Goal: Information Seeking & Learning: Check status

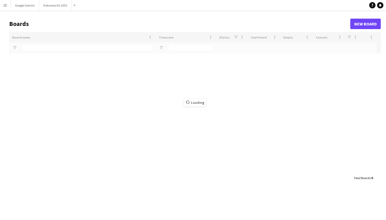
type input "******"
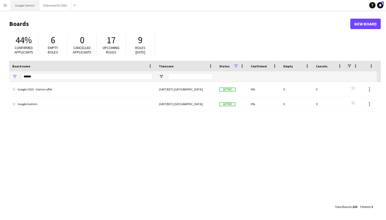
click at [19, 6] on button "Google Gemini Close" at bounding box center [25, 5] width 28 height 10
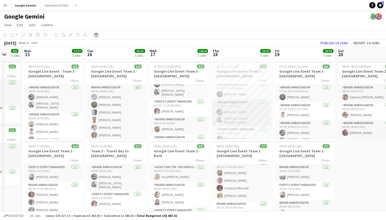
click at [245, 110] on app-card-role "Brand Ambassador [DATE] 07:30-17:30 (10h) [PERSON_NAME] [MEDICAL_DATA][PERSON_N…" at bounding box center [242, 113] width 59 height 27
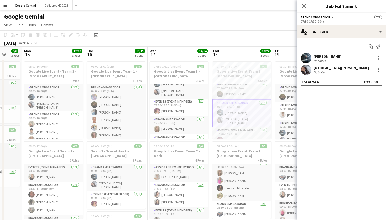
click at [325, 70] on div "Not rated" at bounding box center [321, 72] width 14 height 4
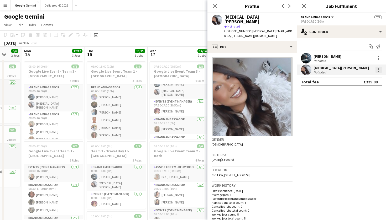
click at [380, 68] on div at bounding box center [379, 70] width 6 height 6
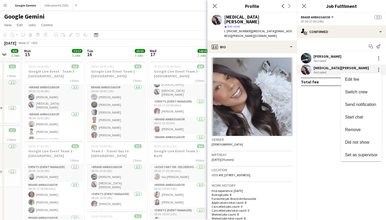
click at [215, 4] on div at bounding box center [193, 110] width 386 height 220
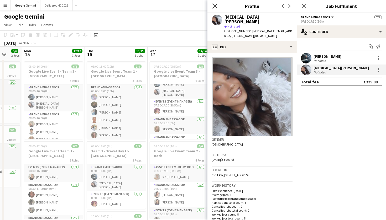
click at [215, 6] on icon at bounding box center [214, 5] width 5 height 5
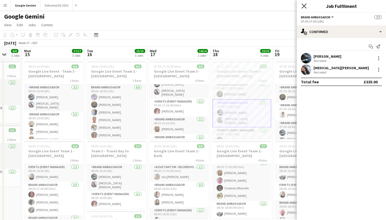
click at [304, 6] on icon "Close pop-in" at bounding box center [304, 5] width 5 height 5
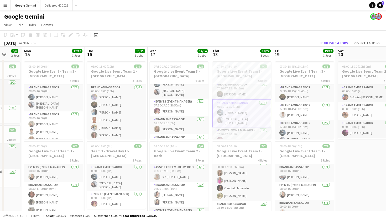
scroll to position [0, 181]
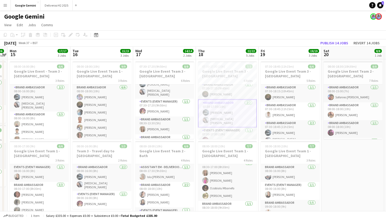
click at [228, 120] on app-card-role "Brand Ambassador [DATE] 07:30-17:30 (10h) [PERSON_NAME] [MEDICAL_DATA][PERSON_N…" at bounding box center [227, 114] width 59 height 28
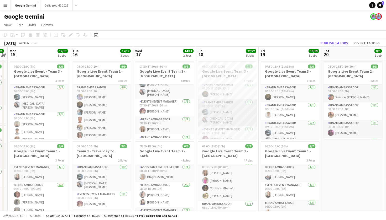
click at [239, 114] on app-card-role "Brand Ambassador [DATE] 07:30-17:30 (10h) [PERSON_NAME] [MEDICAL_DATA][PERSON_N…" at bounding box center [227, 113] width 59 height 27
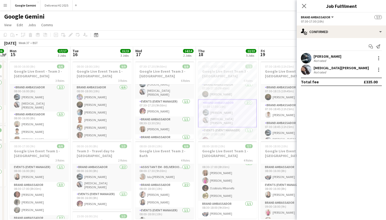
click at [345, 70] on div "[MEDICAL_DATA][PERSON_NAME] Not rated" at bounding box center [341, 70] width 89 height 11
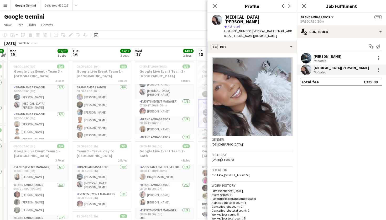
click at [336, 54] on div "[PERSON_NAME] Not rated" at bounding box center [341, 58] width 89 height 11
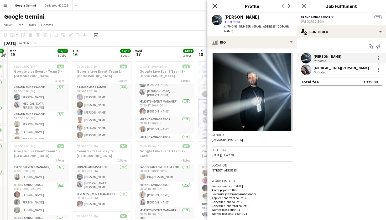
click at [216, 6] on icon "Close pop-in" at bounding box center [214, 5] width 5 height 5
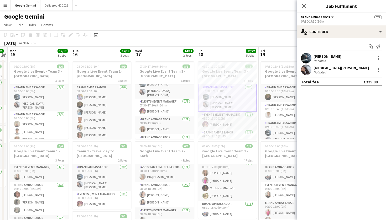
scroll to position [20, 0]
click at [224, 116] on app-card-role "Events (Event Manager) [DATE] 07:30-17:30 (10h) [PERSON_NAME]" at bounding box center [227, 120] width 59 height 18
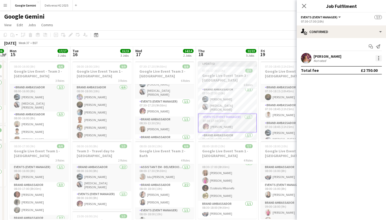
click at [379, 60] on div at bounding box center [379, 58] width 6 height 6
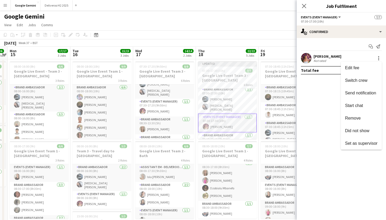
click at [331, 92] on div at bounding box center [193, 110] width 386 height 220
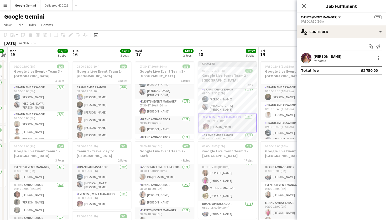
click at [333, 84] on mat-expansion-panel "check Confirmed Start chat Send notification [PERSON_NAME] Not rated Total fee …" at bounding box center [341, 129] width 89 height 182
click at [307, 62] on app-user-avatar at bounding box center [306, 58] width 11 height 11
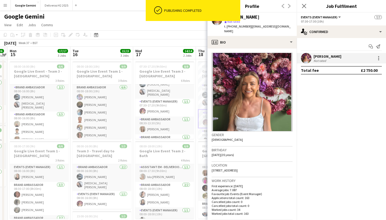
click at [197, 40] on div "[DATE] Week 37 • BST Publish 14 jobs Revert 14 jobs" at bounding box center [193, 42] width 386 height 7
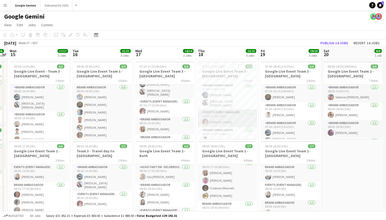
click at [225, 119] on app-card-role "Events (Event Manager) [DATE] 07:30-17:30 (10h) [PERSON_NAME]" at bounding box center [227, 119] width 59 height 18
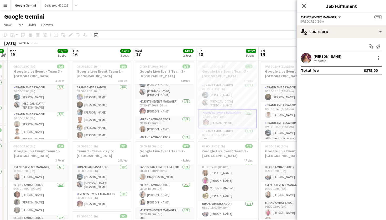
click at [307, 57] on app-user-avatar at bounding box center [306, 58] width 11 height 11
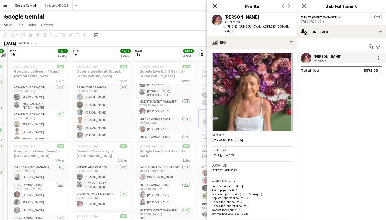
click at [216, 6] on icon "Close pop-in" at bounding box center [214, 5] width 5 height 5
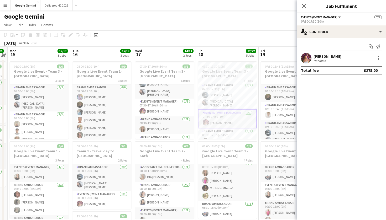
click at [229, 45] on div "[DATE] Week 37 • BST Publish 14 jobs Revert 14 jobs" at bounding box center [193, 42] width 386 height 7
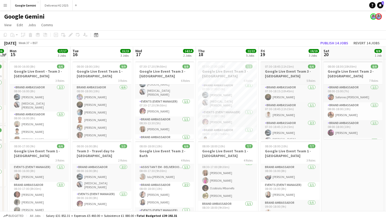
click at [283, 73] on h3 "Google Live Event Team 3 - [GEOGRAPHIC_DATA]" at bounding box center [290, 73] width 59 height 9
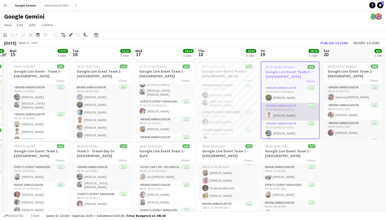
click at [289, 115] on app-card-role "Brand Ambassador [DATE] 07:30-18:45 (11h15m) [PERSON_NAME]" at bounding box center [290, 112] width 58 height 18
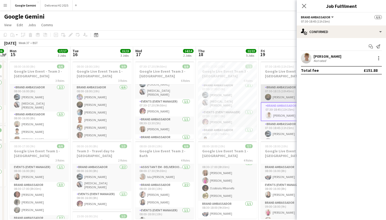
click at [286, 100] on app-card-role "Brand Ambassador [DATE] 07:30-18:15 (10h45m) [PERSON_NAME]" at bounding box center [290, 94] width 59 height 18
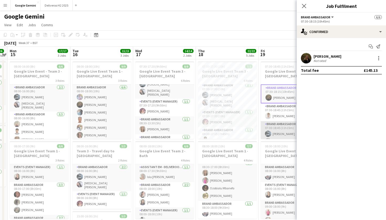
click at [283, 124] on app-card-role "Brand Ambassador [DATE] 07:30-18:45 (11h15m) [PERSON_NAME] [MEDICAL_DATA][PERSO…" at bounding box center [290, 134] width 59 height 27
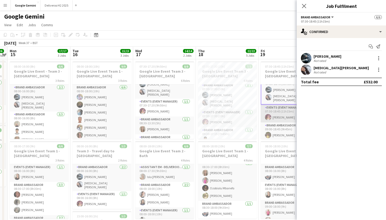
click at [280, 114] on app-card-role "Events (Event Manager) [DATE] 07:30-18:45 (11h15m) [PERSON_NAME]" at bounding box center [290, 114] width 59 height 18
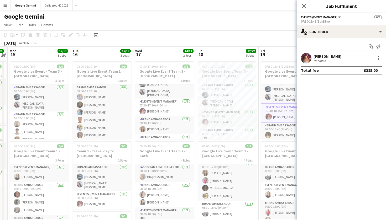
scroll to position [43, 0]
click at [282, 130] on app-card-role "Brand Ambassador [DATE] 09:00-18:45 (9h45m) [PERSON_NAME]" at bounding box center [290, 132] width 59 height 18
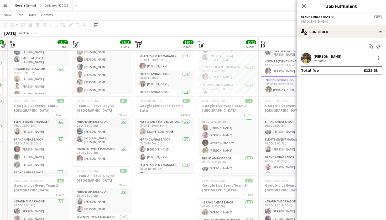
scroll to position [46, 0]
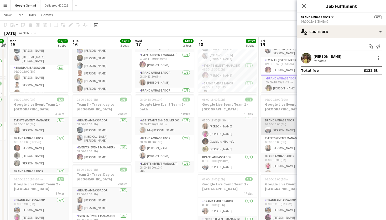
click at [279, 126] on app-card-role "Brand Ambassador [DATE] 08:00-16:00 (8h) [PERSON_NAME]" at bounding box center [290, 127] width 59 height 18
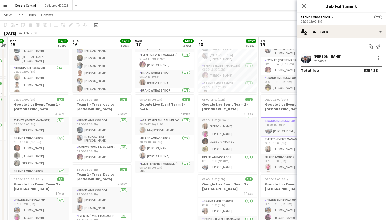
scroll to position [42, 0]
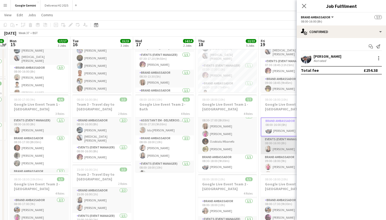
click at [281, 139] on app-card-role "Events (Event Manager) [DATE] 08:00-16:00 (8h) [PERSON_NAME]" at bounding box center [290, 146] width 59 height 18
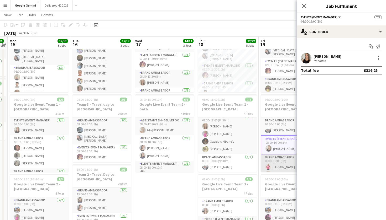
click at [282, 156] on app-card-role "Brand Ambassador [DATE] 09:00-18:00 (9h) [PERSON_NAME] [PERSON_NAME] [PERSON_NA…" at bounding box center [290, 178] width 59 height 48
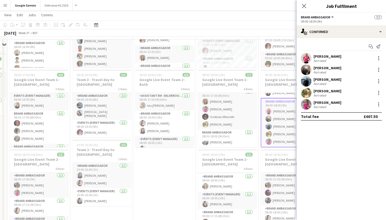
scroll to position [78, 0]
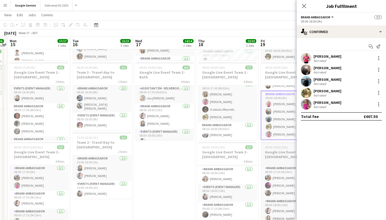
click at [277, 159] on h3 "Google Live Event Team 2 - [GEOGRAPHIC_DATA]" at bounding box center [290, 154] width 59 height 9
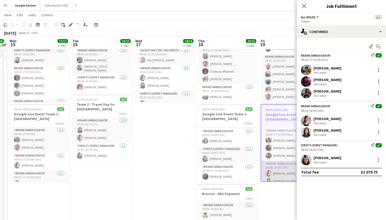
scroll to position [9, 0]
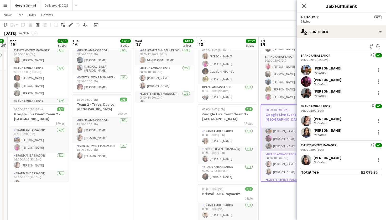
click at [279, 139] on app-card-role "Brand Ambassador [DATE] 08:00-17:30 (9h30m) [PERSON_NAME] [PERSON_NAME] [PERSON…" at bounding box center [290, 134] width 58 height 33
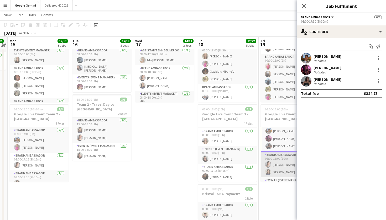
click at [282, 167] on app-card-role "Brand Ambassador [DATE] 08:00-18:00 (10h) [PERSON_NAME] [PERSON_NAME]" at bounding box center [290, 164] width 59 height 25
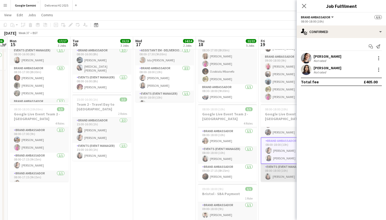
scroll to position [23, 0]
click at [281, 171] on app-card-role "Events (Event Manager) [DATE] 08:00-18:00 (10h) [PERSON_NAME]" at bounding box center [290, 173] width 59 height 18
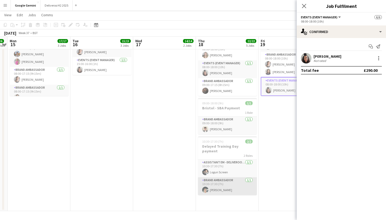
scroll to position [202, 0]
click at [229, 184] on app-card-role "Brand Ambassador [DATE] 10:30-17:30 (7h) [PERSON_NAME]" at bounding box center [227, 187] width 59 height 18
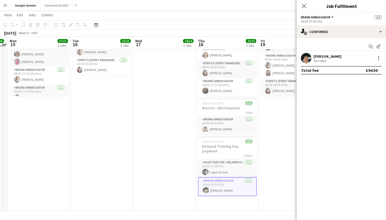
scroll to position [22, 0]
click at [229, 172] on app-card-role "Assistant EM - Deliveroo [DATE] 10:30-17:30 (7h) Logun Screen" at bounding box center [227, 169] width 59 height 18
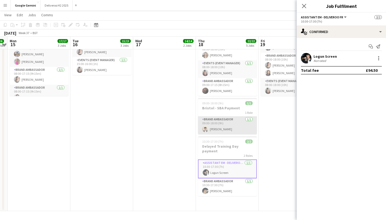
click at [223, 127] on app-card-role "Brand Ambassador [DATE] 09:00-18:00 (9h) [PERSON_NAME]" at bounding box center [227, 126] width 59 height 18
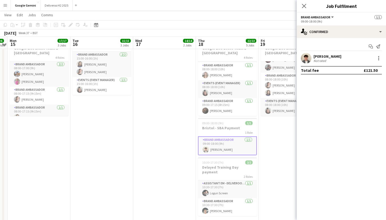
scroll to position [183, 0]
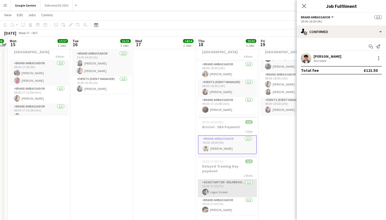
click at [225, 187] on app-card-role "Assistant EM - Deliveroo [DATE] 10:30-17:30 (7h) Logun Screen" at bounding box center [227, 189] width 59 height 18
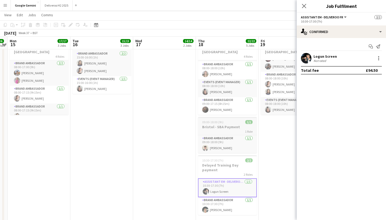
click at [223, 134] on app-job-card "09:00-18:00 (9h) 1/1 Bristol - SBA Payment 1 Role Brand Ambassador [DATE] 09:00…" at bounding box center [227, 135] width 59 height 36
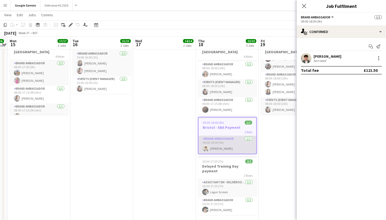
click at [223, 139] on app-card-role "Brand Ambassador [DATE] 09:00-18:00 (9h) [PERSON_NAME]" at bounding box center [228, 145] width 58 height 18
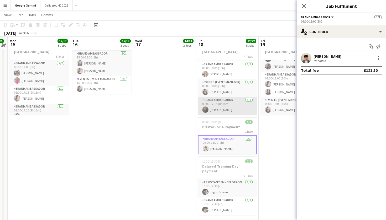
click at [234, 109] on app-card-role "Brand Ambassador [DATE] 09:00-17:15 (8h15m) [PERSON_NAME]" at bounding box center [227, 106] width 59 height 18
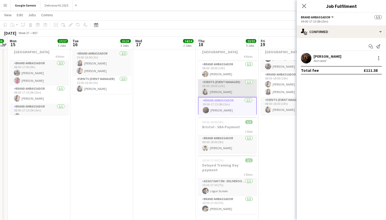
scroll to position [0, 181]
click at [230, 96] on app-card-role "Events (Event Manager) [DATE] 08:00-18:00 (10h) [PERSON_NAME]" at bounding box center [227, 88] width 59 height 18
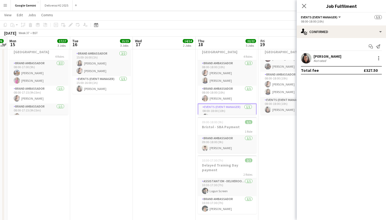
scroll to position [0, 0]
click at [225, 95] on app-card-role "Brand Ambassador [DATE] 08:00-18:00 (10h) [PERSON_NAME]" at bounding box center [227, 95] width 59 height 18
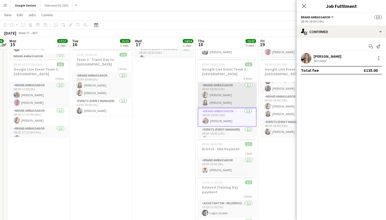
click at [224, 96] on app-card-role "Brand Ambassador [DATE] 08:00-18:00 (10h) [PERSON_NAME] [PERSON_NAME]" at bounding box center [227, 95] width 59 height 25
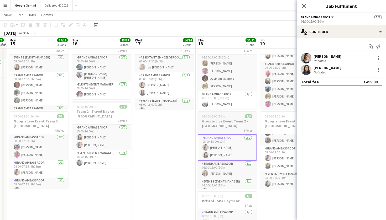
scroll to position [109, 0]
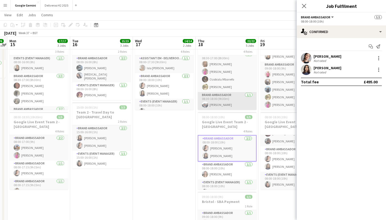
click at [216, 103] on app-card-role "Brand Ambassador [DATE] 08:30-18:00 (9h30m) [PERSON_NAME]" at bounding box center [227, 101] width 59 height 18
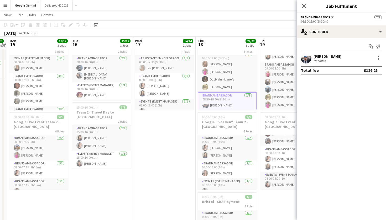
scroll to position [0, 181]
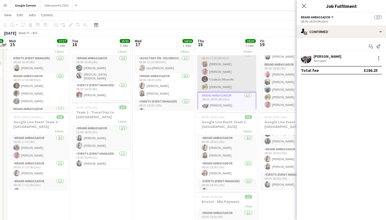
click at [219, 83] on app-card-role "Brand Ambassador [DATE] 08:30-17:00 (8h30m) [PERSON_NAME] [PERSON_NAME] [PERSON…" at bounding box center [227, 71] width 59 height 41
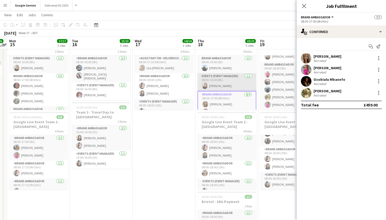
scroll to position [108, 0]
click at [219, 83] on app-card-role "Events (Event Manager) [DATE] 08:00-16:00 (8h) [PERSON_NAME]" at bounding box center [227, 83] width 59 height 18
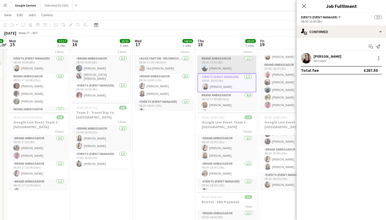
click at [219, 69] on app-card-role "Brand Ambassador [DATE] 08:00-16:00 (8h) [PERSON_NAME]" at bounding box center [227, 65] width 59 height 18
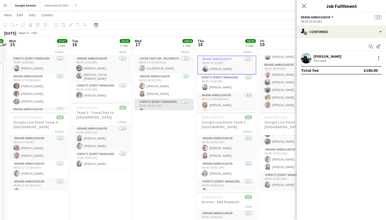
click at [165, 104] on app-card-role "Events (Event Manager) [DATE] 08:00-18:00 (10h) [PERSON_NAME]" at bounding box center [164, 108] width 59 height 18
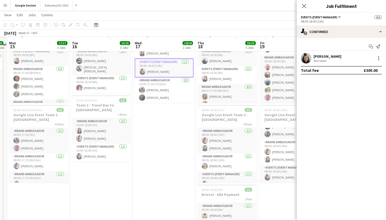
scroll to position [118, 0]
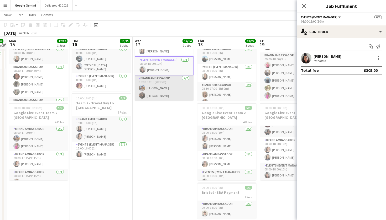
click at [167, 94] on app-card-role "Brand Ambassador [DATE] 10:00-17:30 (7h30m) [PERSON_NAME] [PERSON_NAME]" at bounding box center [164, 87] width 59 height 25
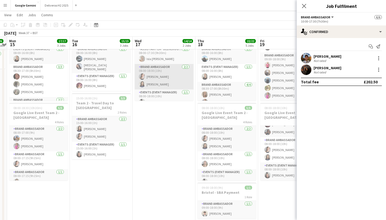
scroll to position [0, 0]
click at [163, 82] on app-card-role "Brand Ambassador [DATE] 08:00-18:00 (10h) [PERSON_NAME] [PERSON_NAME]" at bounding box center [164, 76] width 59 height 25
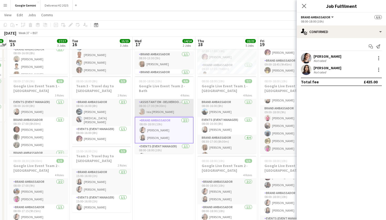
scroll to position [64, 0]
click at [155, 102] on app-card-role "Assistant EM - Deliveroo [DATE] 08:00-17:30 (9h30m) [GEOGRAPHIC_DATA][PERSON_NA…" at bounding box center [164, 109] width 59 height 18
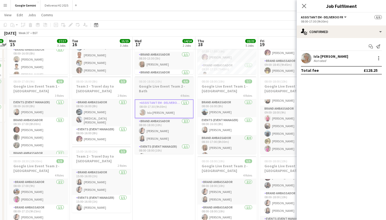
click at [155, 85] on h3 "Google Live Event Team 2 - Bath" at bounding box center [164, 88] width 59 height 9
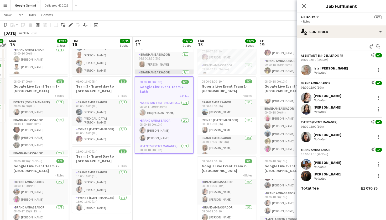
click at [152, 70] on app-card-role "Brand Ambassador [DATE] 08:30-17:00 (8h30m) [PERSON_NAME]" at bounding box center [164, 79] width 59 height 18
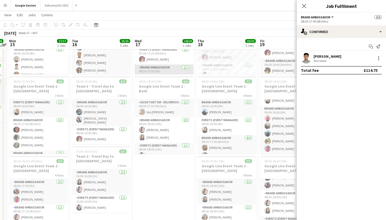
scroll to position [0, 0]
click at [154, 67] on app-card-role "Brand Ambassador [DATE] 08:30-13:30 (5h) [PERSON_NAME]" at bounding box center [164, 74] width 59 height 18
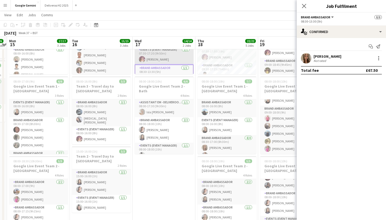
click at [151, 59] on app-card-role "Events (Event Manager) [DATE] 07:30-17:20 (9h50m) [PERSON_NAME]" at bounding box center [164, 56] width 59 height 18
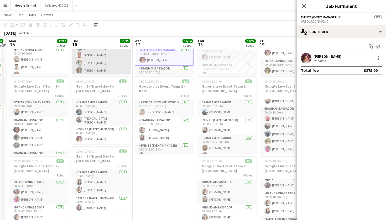
click at [104, 54] on app-card-role "Brand Ambassador [DATE] 08:00-18:00 (10h) [PERSON_NAME] [PERSON_NAME] [PERSON_N…" at bounding box center [101, 48] width 59 height 56
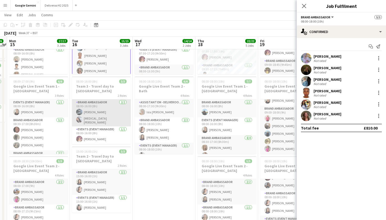
click at [102, 104] on app-card-role "Brand Ambassador [DATE] 08:00-16:00 (8h) [PERSON_NAME] [MEDICAL_DATA][PERSON_NA…" at bounding box center [101, 113] width 59 height 27
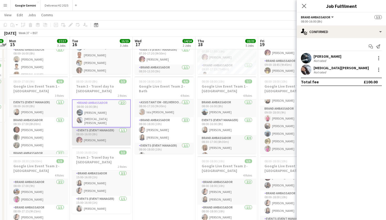
click at [100, 128] on app-card-role "Events (Event Manager) [DATE] 08:00-16:00 (8h) [PERSON_NAME]" at bounding box center [101, 137] width 59 height 18
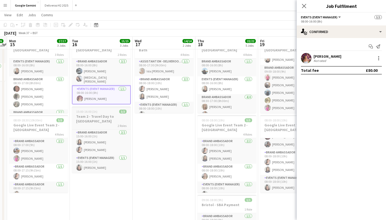
click at [101, 114] on h3 "Team 2 - Travel Day to [GEOGRAPHIC_DATA]" at bounding box center [101, 118] width 59 height 9
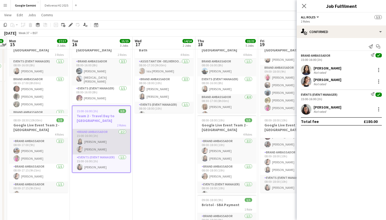
click at [102, 133] on app-card-role "Brand Ambassador [DATE] 15:00-16:00 (1h) [PERSON_NAME] [PERSON_NAME]" at bounding box center [102, 141] width 58 height 25
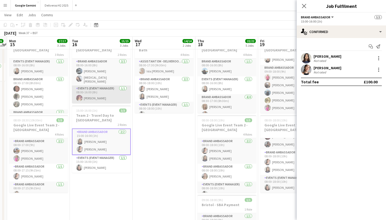
click at [85, 97] on app-card-role "Events (Event Manager) [DATE] 08:00-16:00 (8h) [PERSON_NAME]" at bounding box center [101, 95] width 59 height 18
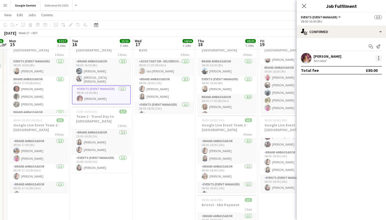
click at [381, 59] on div at bounding box center [379, 58] width 6 height 6
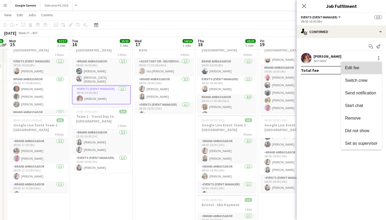
click at [359, 70] on span "Edit fee" at bounding box center [352, 68] width 14 height 4
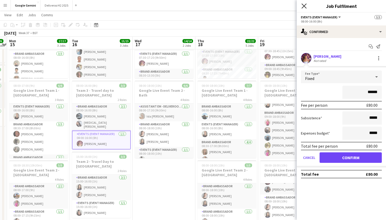
click at [306, 8] on icon at bounding box center [304, 5] width 5 height 5
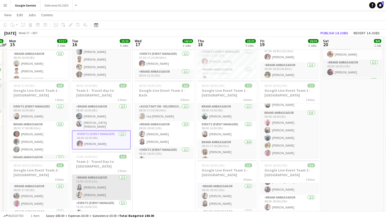
click at [98, 183] on app-card-role "Brand Ambassador [DATE] 15:00-16:00 (1h) [PERSON_NAME] [PERSON_NAME]" at bounding box center [101, 187] width 59 height 25
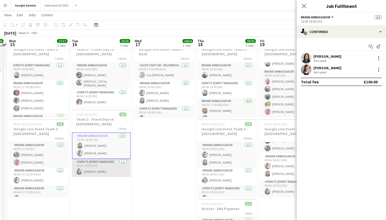
click at [100, 159] on app-card-role "Events (Event Manager) [DATE] 15:00-16:00 (1h) [PERSON_NAME]" at bounding box center [101, 168] width 59 height 18
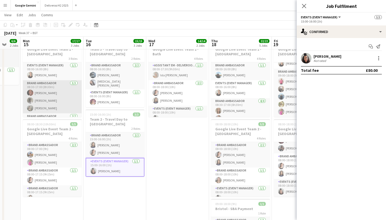
click at [54, 105] on app-card-role "Brand Ambassador [DATE] 08:30-17:00 (8h30m) [PERSON_NAME] [PERSON_NAME] [PERSON…" at bounding box center [52, 96] width 59 height 33
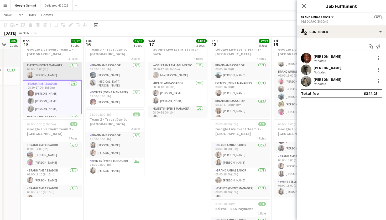
click at [52, 73] on app-card-role "Events (Event Manager) [DATE] 08:00-16:00 (8h) [PERSON_NAME]" at bounding box center [52, 72] width 59 height 18
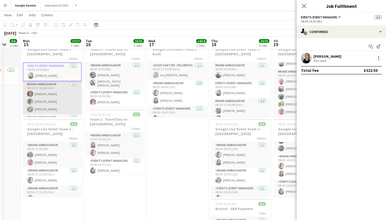
click at [45, 100] on app-card-role "Brand Ambassador [DATE] 08:30-17:00 (8h30m) [PERSON_NAME] [PERSON_NAME] [PERSON…" at bounding box center [52, 97] width 59 height 33
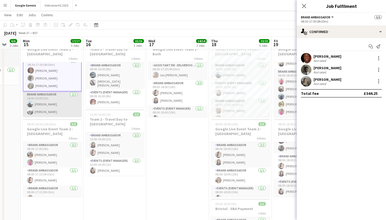
click at [50, 101] on app-card-role "Brand Ambassador [DATE] 14:00-15:00 (1h) [PERSON_NAME] [PERSON_NAME]" at bounding box center [52, 104] width 59 height 25
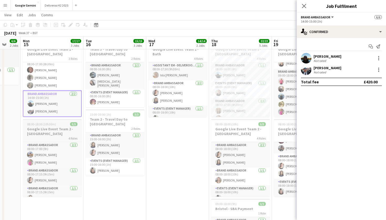
click at [58, 140] on div "4 Roles" at bounding box center [52, 138] width 59 height 4
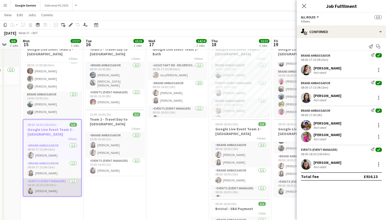
scroll to position [25, 0]
click at [56, 186] on app-card-role "Events (Event Manager) [DATE] 08:00-18:30 (10h30m) [PERSON_NAME]" at bounding box center [52, 188] width 58 height 18
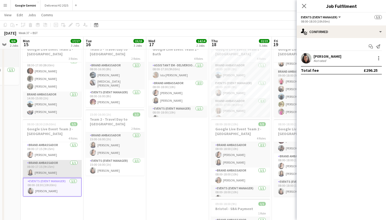
click at [54, 173] on app-card-role "Brand Ambassador [DATE] 08:00-17:15 (9h15m) [PERSON_NAME]" at bounding box center [52, 169] width 59 height 18
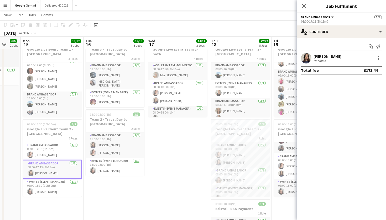
scroll to position [7, 0]
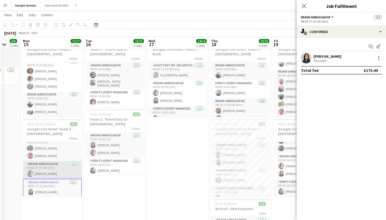
click at [54, 164] on app-card-role "Brand Ambassador [DATE] 08:00-17:15 (9h15m) [PERSON_NAME]" at bounding box center [52, 170] width 59 height 18
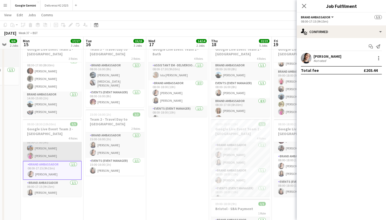
click at [55, 154] on app-card-role "Brand Ambassador [DATE] 08:00-17:00 (9h) [PERSON_NAME] [PERSON_NAME]" at bounding box center [52, 148] width 59 height 25
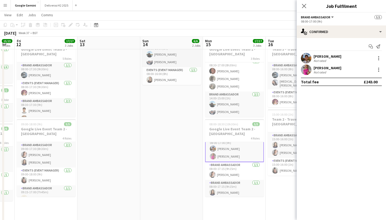
scroll to position [0, 109]
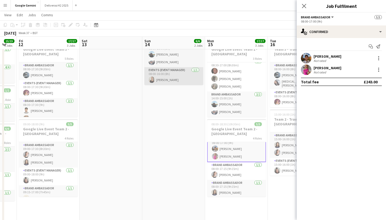
click at [164, 82] on app-card-role "Events (Event Manager) [DATE] 08:00-16:00 (8h) [PERSON_NAME]" at bounding box center [174, 76] width 59 height 18
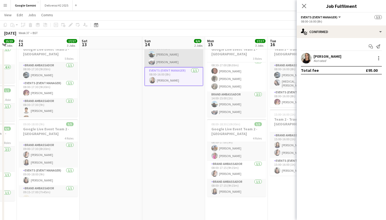
click at [175, 65] on app-card-role "Brand Ambassador [DATE] 08:00-16:00 (8h) [PERSON_NAME] [PERSON_NAME]" at bounding box center [174, 54] width 59 height 25
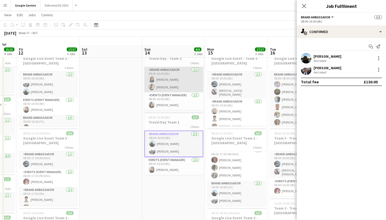
scroll to position [12, 0]
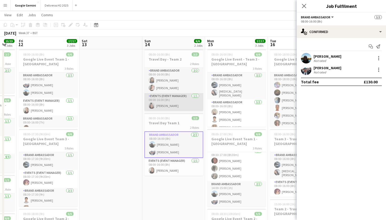
click at [173, 96] on app-card-role "Events (Event Manager) [DATE] 08:00-16:00 (8h) [PERSON_NAME]" at bounding box center [174, 102] width 59 height 18
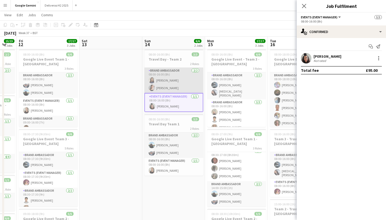
click at [173, 86] on app-card-role "Brand Ambassador [DATE] 08:00-16:00 (8h) [PERSON_NAME] [PERSON_NAME]" at bounding box center [174, 80] width 59 height 25
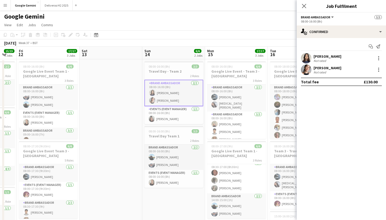
scroll to position [0, 0]
click at [61, 117] on app-card-role "Events (Event Manager) [DATE] 08:00-16:00 (8h) [PERSON_NAME]" at bounding box center [48, 119] width 59 height 18
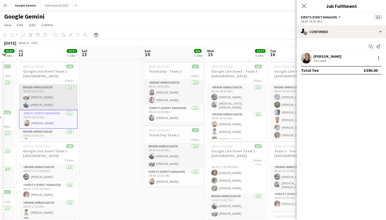
click at [56, 100] on app-card-role "Brand Ambassador [DATE] 08:00-16:00 (8h) [PERSON_NAME] [PERSON_NAME]" at bounding box center [48, 97] width 59 height 25
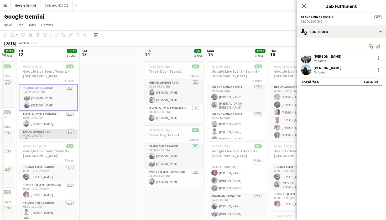
click at [45, 135] on app-card-role "Brand Ambassador [DATE] 09:00-16:00 (7h) [PERSON_NAME] [PERSON_NAME] [PERSON_NA…" at bounding box center [48, 145] width 59 height 33
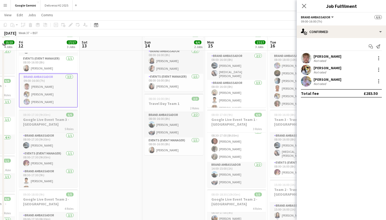
scroll to position [32, 0]
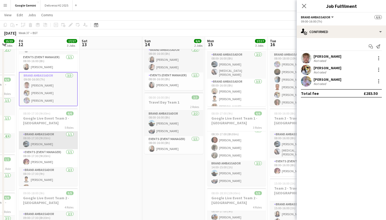
click at [56, 138] on app-card-role "Brand Ambassador [DATE] 08:00-17:30 (9h30m) [PERSON_NAME]" at bounding box center [48, 141] width 59 height 18
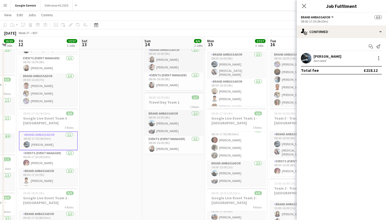
scroll to position [22, 0]
click at [52, 157] on app-card-role "Events (Event Manager) [DATE] 08:00-17:30 (9h30m) [PERSON_NAME]" at bounding box center [48, 160] width 59 height 18
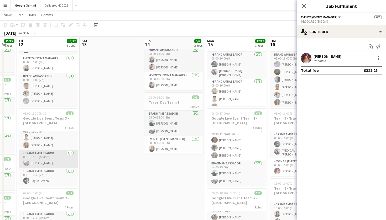
scroll to position [43, 0]
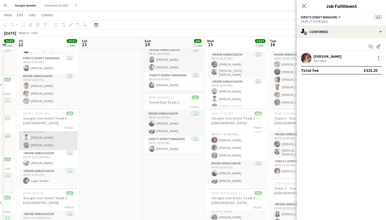
click at [49, 149] on app-card-role "Brand Ambassador [DATE] 08:30-17:30 (9h) [PERSON_NAME] [PERSON_NAME]" at bounding box center [48, 137] width 59 height 25
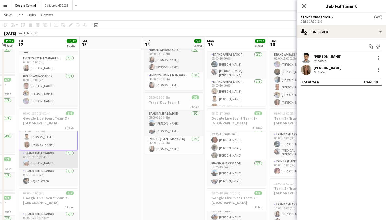
click at [45, 158] on app-card-role "Brand Ambassador [DATE] 09:30-16:15 (6h45m) [PERSON_NAME]" at bounding box center [48, 160] width 59 height 18
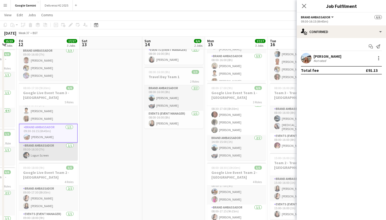
click at [49, 143] on app-card-role "Brand Ambassador [DATE] 09:30-16:30 (7h) Logun Screen" at bounding box center [48, 152] width 59 height 18
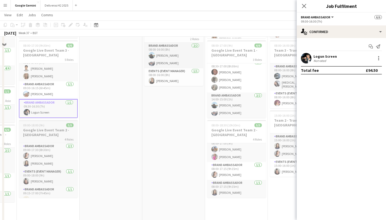
scroll to position [102, 0]
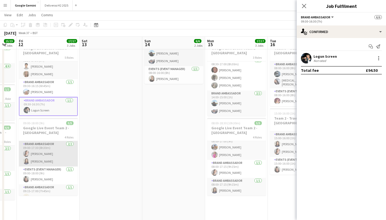
click at [51, 152] on app-card-role "Brand Ambassador [DATE] 09:00-17:30 (8h30m) [PERSON_NAME] [PERSON_NAME]" at bounding box center [48, 153] width 59 height 25
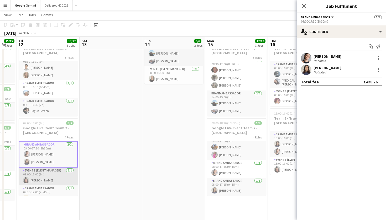
click at [51, 174] on app-card-role "Events (Event Manager) [DATE] 09:00-18:00 (9h) [PERSON_NAME]" at bounding box center [48, 177] width 59 height 18
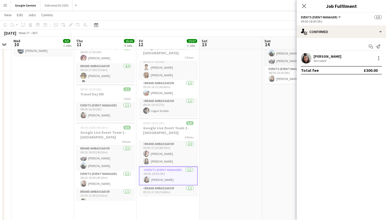
scroll to position [0, 115]
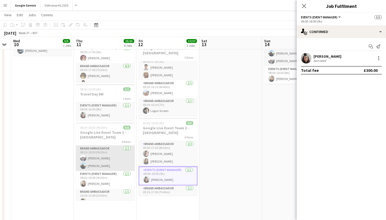
click at [109, 154] on app-card-role "Brand Ambassador [DATE] 08:30-18:00 (9h30m) [PERSON_NAME] [PERSON_NAME]" at bounding box center [105, 158] width 59 height 25
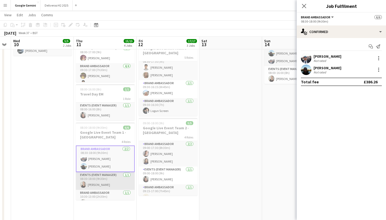
click at [105, 178] on app-card-role "Events (Event Manager) [DATE] 08:30-18:00 (9h30m) [PERSON_NAME]" at bounding box center [105, 181] width 59 height 18
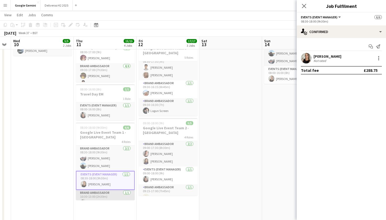
click at [106, 193] on app-card-role "Brand Ambassador [DATE] 10:30-13:00 (2h30m) [PERSON_NAME]" at bounding box center [105, 199] width 59 height 18
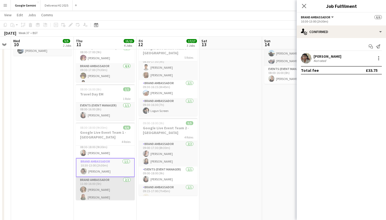
click at [106, 184] on app-card-role "Brand Ambassador [DATE] 11:00-16:00 (5h) [PERSON_NAME] [PERSON_NAME]" at bounding box center [105, 189] width 59 height 25
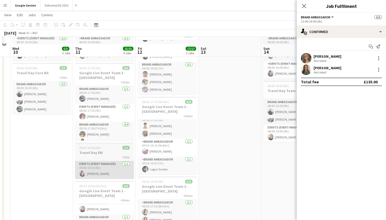
scroll to position [43, 0]
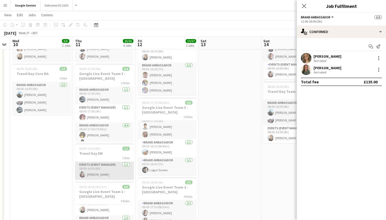
click at [106, 163] on app-card-role "Events (Event Manager) [DATE] 08:00-16:00 (8h) [PERSON_NAME]" at bounding box center [104, 171] width 59 height 18
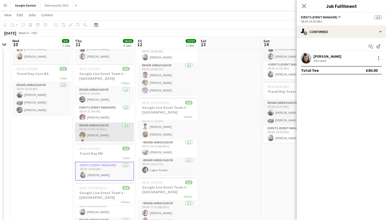
click at [107, 139] on app-card-role "Brand Ambassador [DATE] 09:30-17:00 (7h30m) [PERSON_NAME] [PERSON_NAME] [PERSON…" at bounding box center [104, 143] width 59 height 41
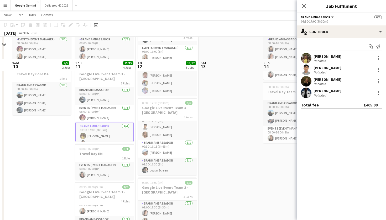
scroll to position [42, 0]
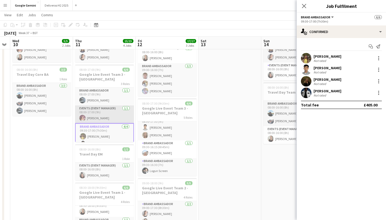
click at [107, 118] on app-card-role "Events (Event Manager) [DATE] 08:00-17:00 (9h) [PERSON_NAME]" at bounding box center [104, 115] width 59 height 18
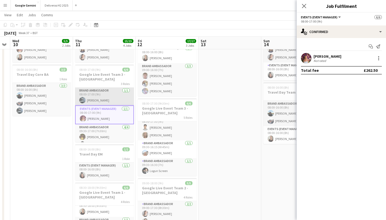
click at [107, 102] on app-card-role "Brand Ambassador [DATE] 08:00-17:00 (9h) [PERSON_NAME]" at bounding box center [104, 97] width 59 height 18
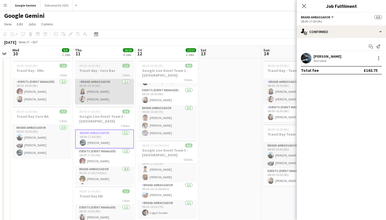
click at [102, 101] on app-card-role "Brand Ambassador [DATE] 08:00-16:00 (8h) [PERSON_NAME] [PERSON_NAME]" at bounding box center [104, 91] width 59 height 25
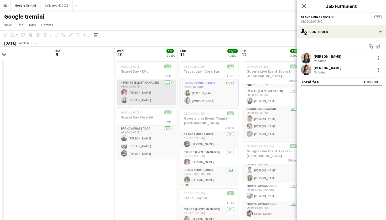
click at [133, 96] on app-card-role "Events (Event Manager) [DATE] 08:00-16:00 (8h) [PERSON_NAME] [PERSON_NAME]" at bounding box center [146, 92] width 59 height 25
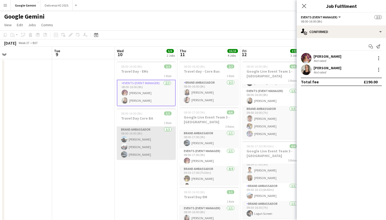
click at [143, 138] on app-card-role "Brand Ambassador [DATE] 08:00-16:00 (8h) [PERSON_NAME] [PERSON_NAME] [PERSON_NA…" at bounding box center [146, 143] width 59 height 33
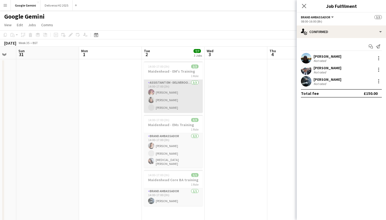
click at [174, 113] on app-card-role "Assistant EM - Deliveroo [DATE] 14:00-17:00 (3h) [PERSON_NAME] [PERSON_NAME] [P…" at bounding box center [173, 96] width 59 height 33
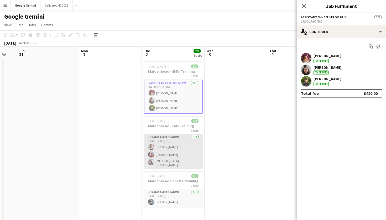
click at [168, 137] on app-card-role "Brand Ambassador [DATE] 14:00-17:00 (3h) [PERSON_NAME] [PERSON_NAME] [MEDICAL_D…" at bounding box center [173, 152] width 59 height 35
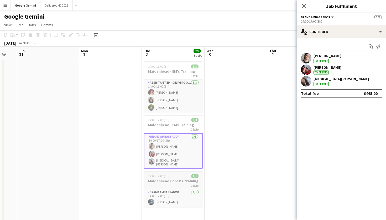
click at [165, 184] on div "1 Role" at bounding box center [173, 186] width 59 height 4
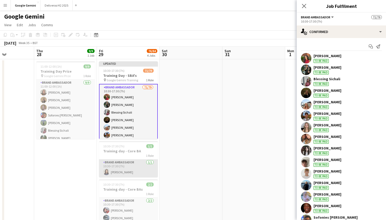
click at [128, 160] on app-card-role "Brand Ambassador [DATE] 10:30-17:30 (7h) [PERSON_NAME]" at bounding box center [128, 169] width 59 height 18
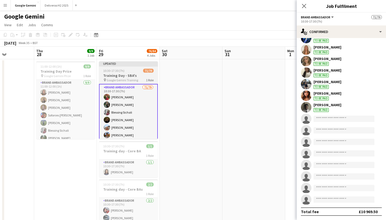
click at [146, 80] on span "1 Role" at bounding box center [150, 80] width 8 height 4
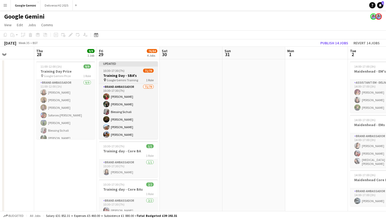
click at [152, 74] on h3 "Training Day - SBA's" at bounding box center [128, 75] width 59 height 5
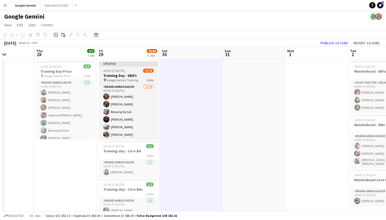
click at [144, 74] on h3 "Training Day - SBA's" at bounding box center [128, 75] width 59 height 5
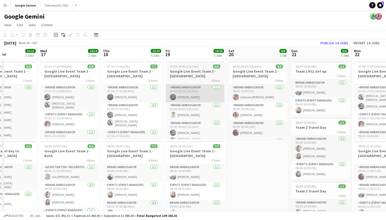
scroll to position [0, 147]
